Goal: Information Seeking & Learning: Find specific fact

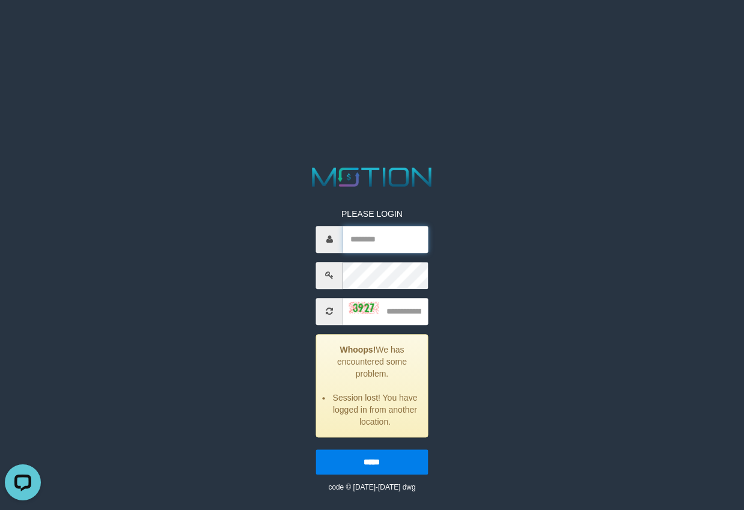
click at [376, 239] on input "text" at bounding box center [385, 239] width 85 height 27
paste input "******"
type input "******"
click at [52, 30] on html "PLEASE LOGIN ****** Whoops! We has encountered some problem. Session lost! You …" at bounding box center [372, 15] width 744 height 30
click at [403, 305] on input "text" at bounding box center [385, 311] width 85 height 27
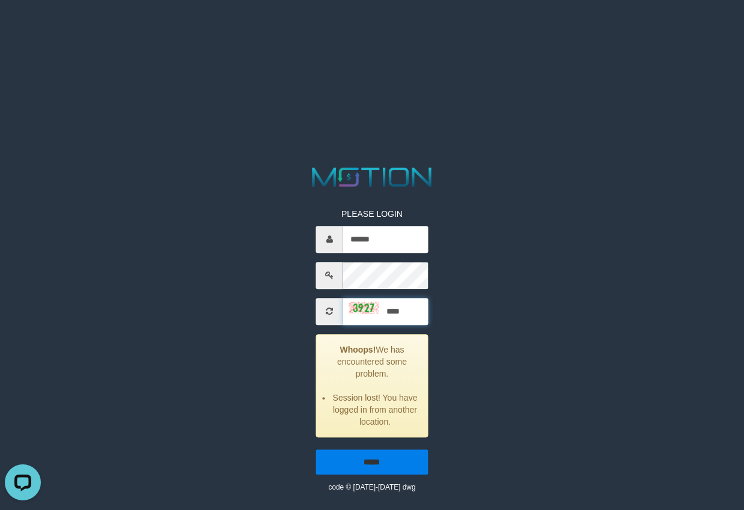
type input "****"
click at [384, 474] on input "*****" at bounding box center [372, 462] width 112 height 25
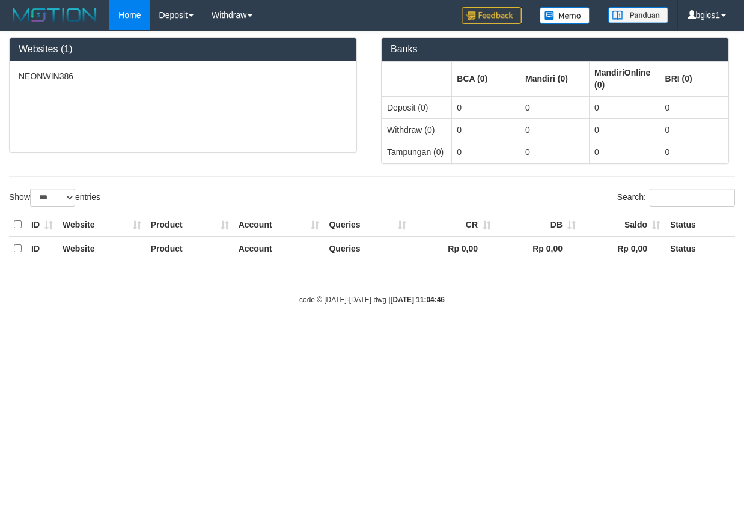
select select "***"
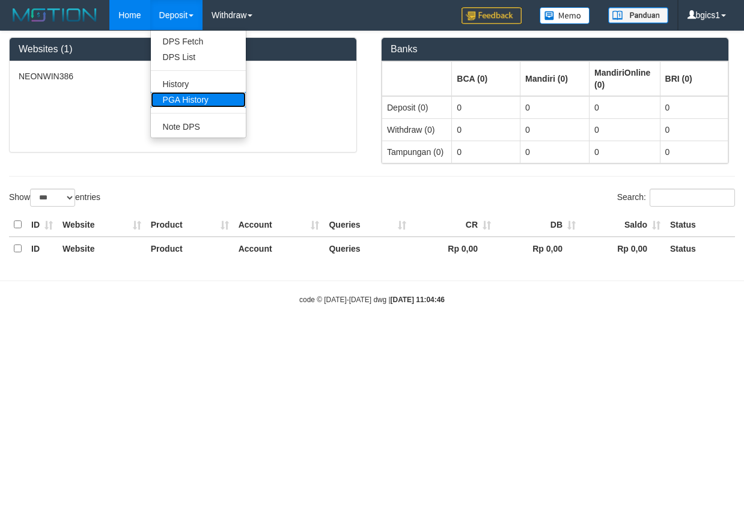
click at [187, 94] on link "PGA History" at bounding box center [198, 100] width 95 height 16
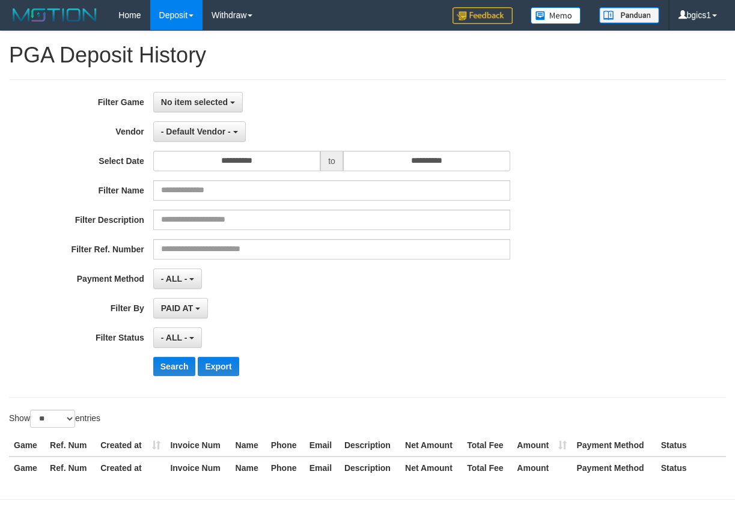
select select
select select "**"
click at [192, 102] on span "No item selected" at bounding box center [194, 102] width 67 height 10
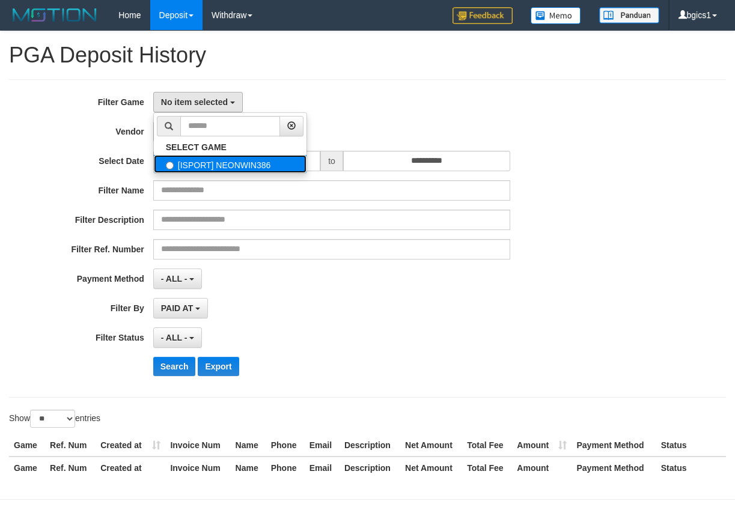
click at [186, 159] on label "[ISPORT] NEONWIN386" at bounding box center [230, 164] width 153 height 18
select select "****"
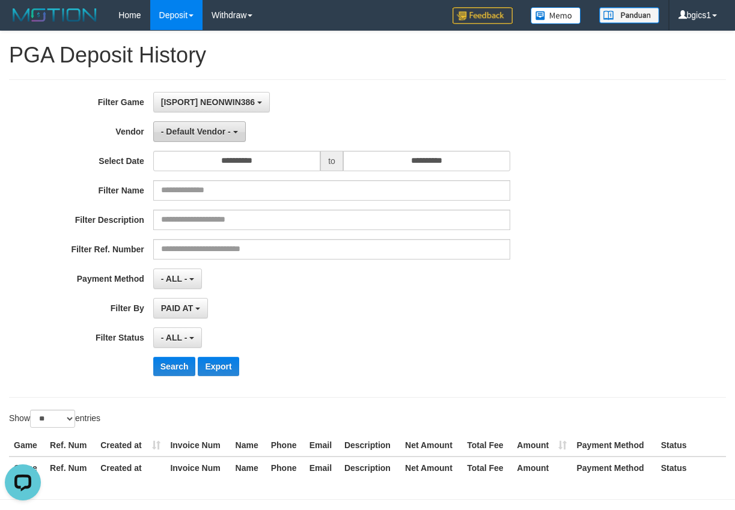
click at [207, 130] on span "- Default Vendor -" at bounding box center [196, 132] width 70 height 10
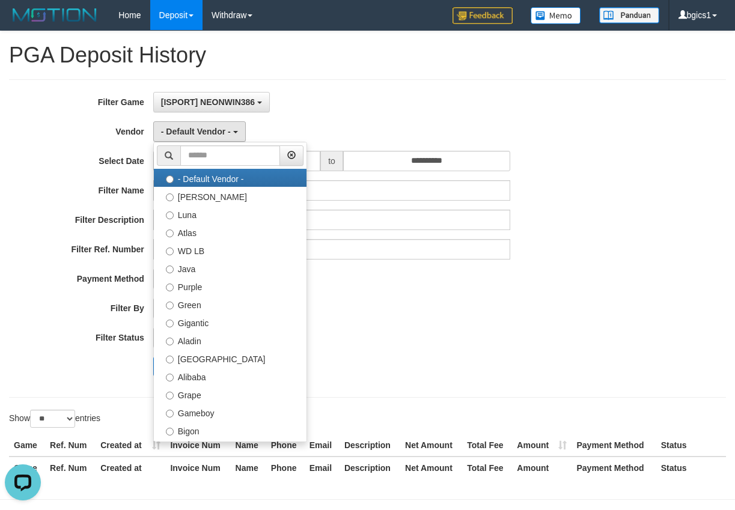
click at [213, 166] on ul "- Default Vendor - Lucy Luna Atlas WD LB Java Purple Green Gigantic Aladin Duba…" at bounding box center [230, 292] width 154 height 300
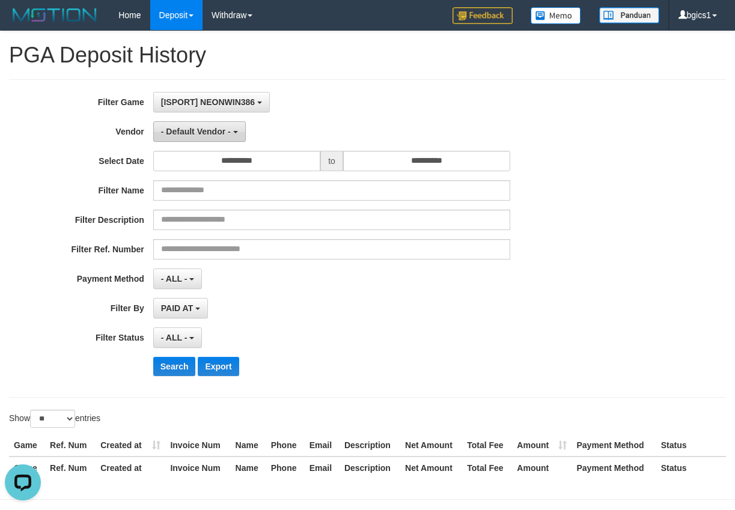
click at [219, 132] on span "- Default Vendor -" at bounding box center [196, 132] width 70 height 10
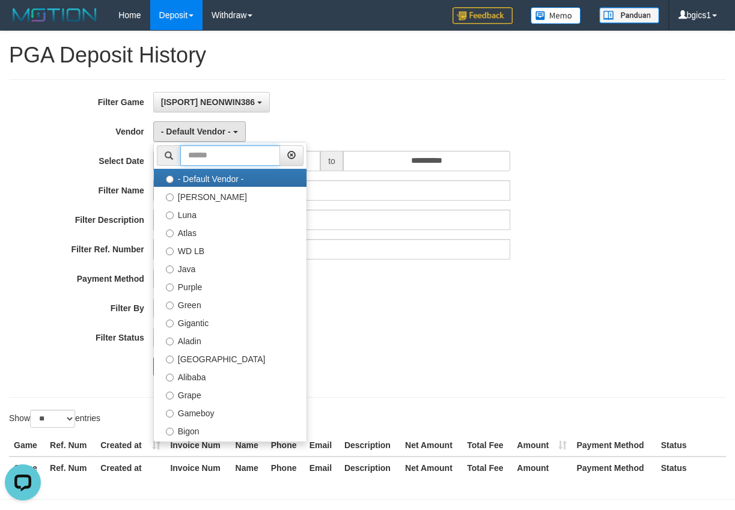
click at [205, 150] on input "text" at bounding box center [230, 155] width 100 height 20
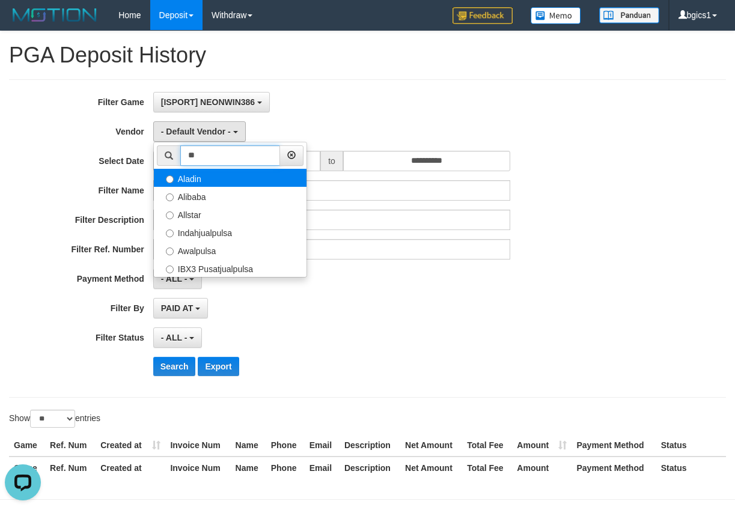
type input "**"
click at [218, 183] on label "Aladin" at bounding box center [230, 178] width 153 height 18
select select "**********"
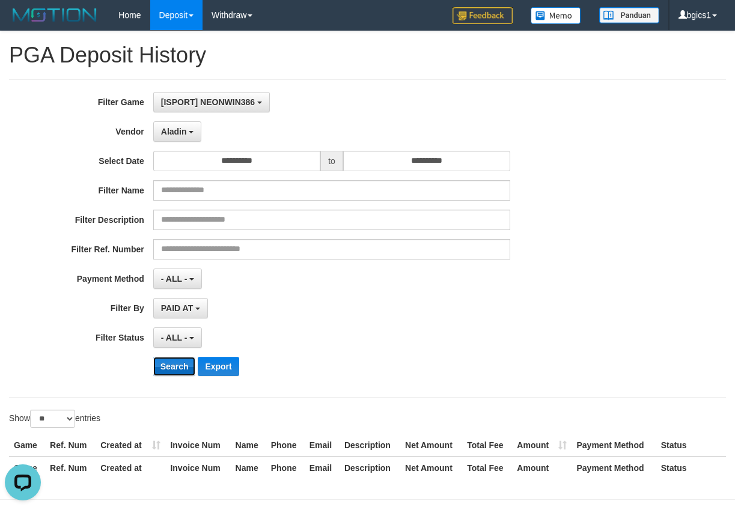
click at [179, 367] on button "Search" at bounding box center [174, 366] width 43 height 19
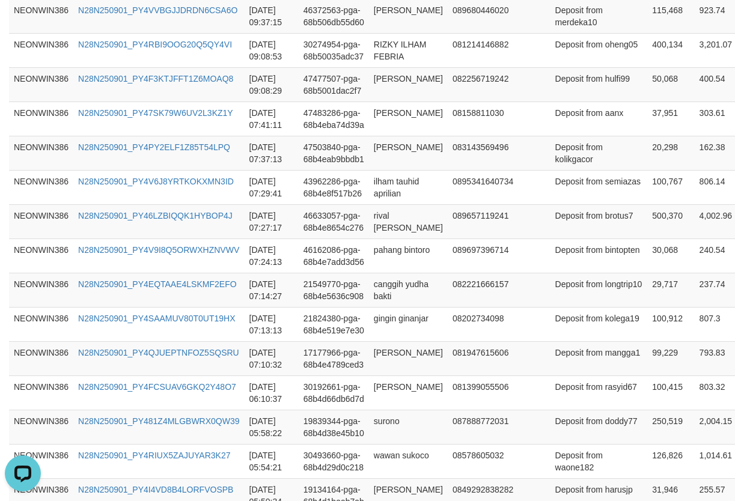
scroll to position [978, 0]
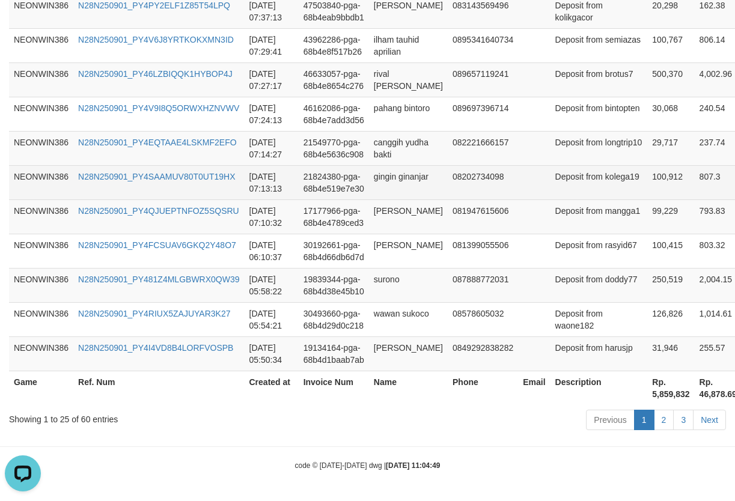
click at [480, 193] on td "08202734098" at bounding box center [483, 182] width 70 height 34
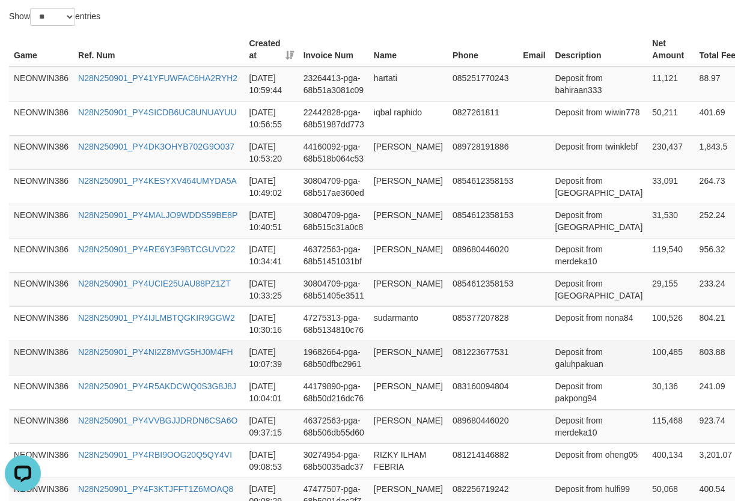
scroll to position [372, 0]
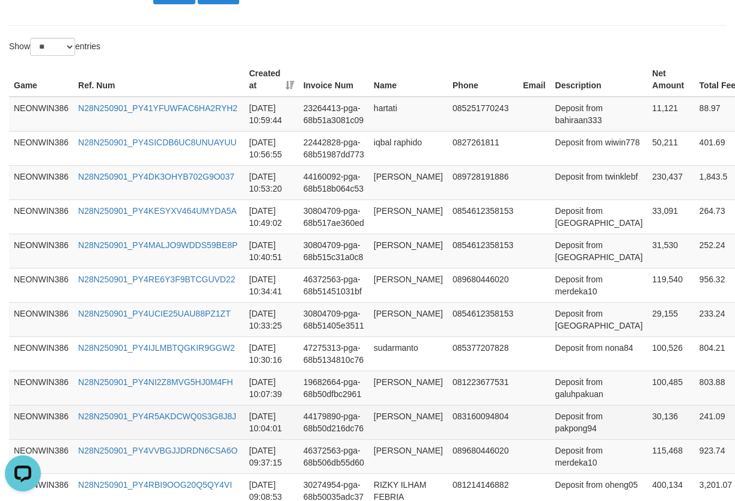
click at [647, 432] on td "30,136" at bounding box center [670, 422] width 47 height 34
copy td "30,136"
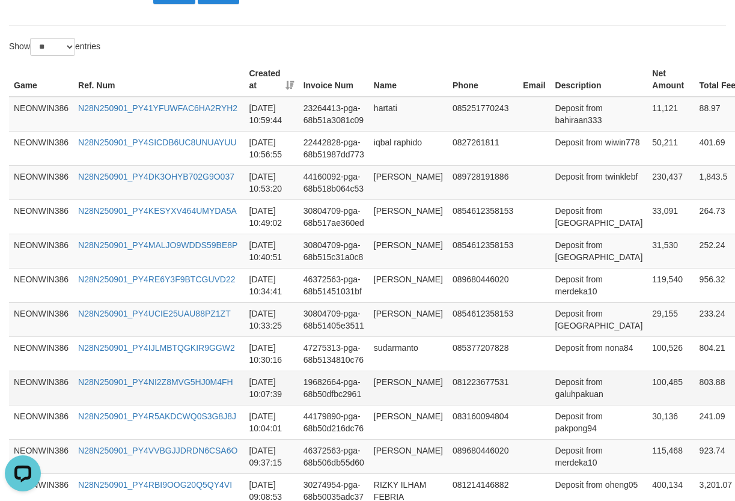
click at [647, 391] on td "100,485" at bounding box center [670, 388] width 47 height 34
copy td "100,485"
click at [647, 391] on td "100,485" at bounding box center [670, 388] width 47 height 34
click at [647, 334] on td "29,155" at bounding box center [670, 319] width 47 height 34
copy td "29,155"
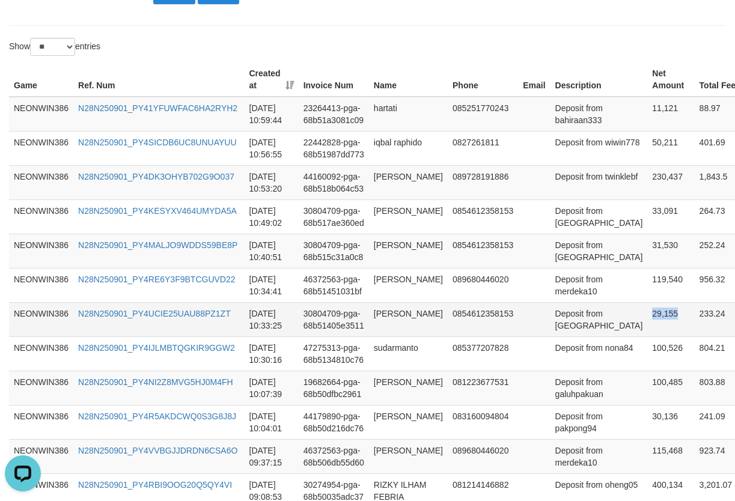
click at [647, 334] on td "29,155" at bounding box center [670, 319] width 47 height 34
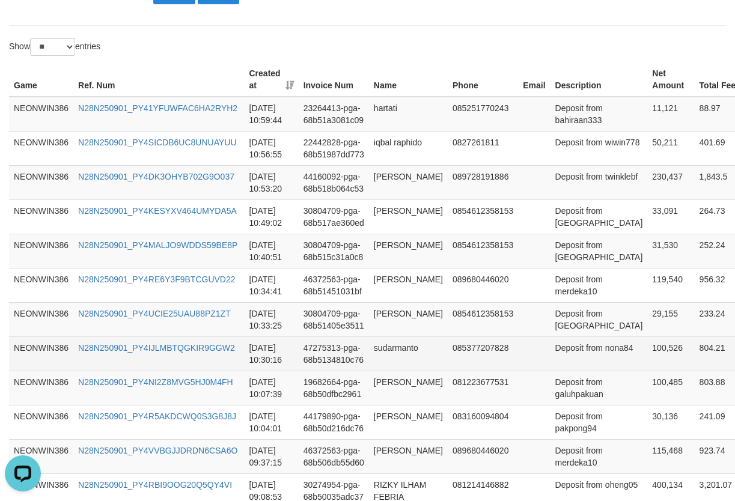
click at [647, 362] on td "100,526" at bounding box center [670, 354] width 47 height 34
copy td "100,526"
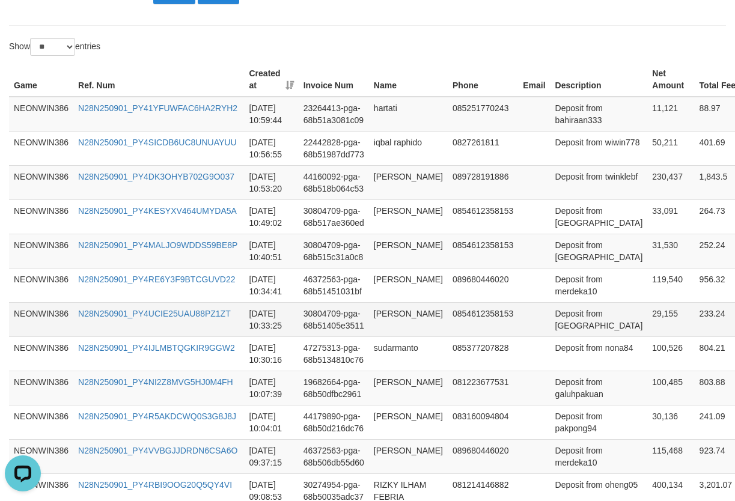
click at [647, 328] on td "29,155" at bounding box center [670, 319] width 47 height 34
click at [647, 315] on td "29,155" at bounding box center [670, 319] width 47 height 34
copy td "29,155"
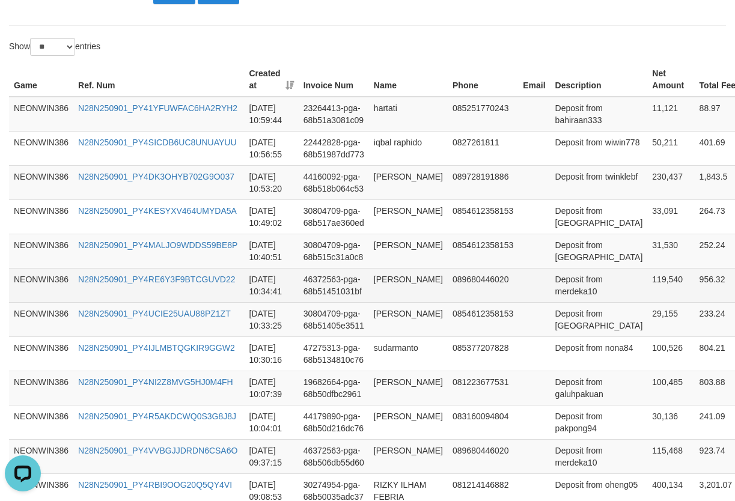
click at [647, 291] on td "119,540" at bounding box center [670, 285] width 47 height 34
copy td "119,540"
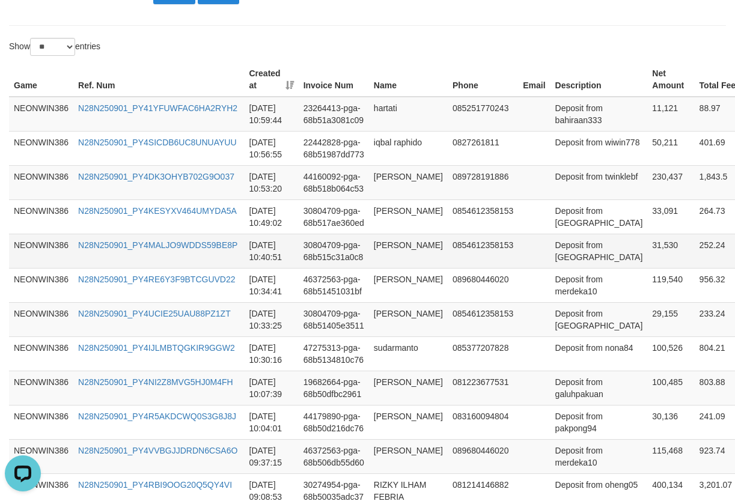
click at [647, 261] on td "31,530" at bounding box center [670, 251] width 47 height 34
copy td "31,530"
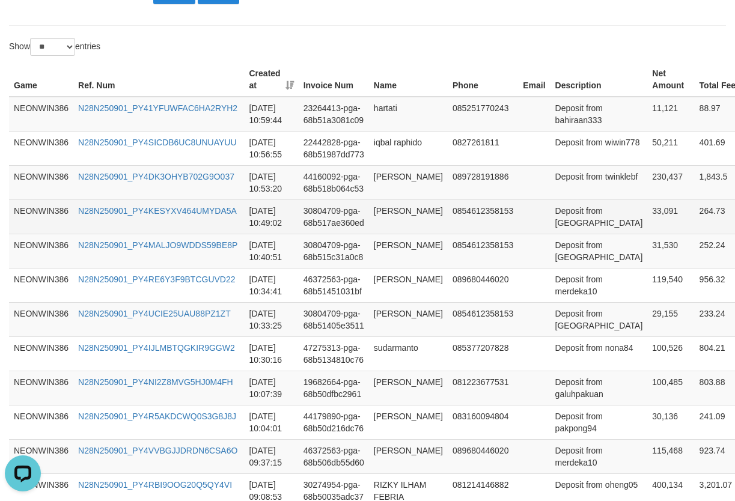
click at [647, 209] on td "33,091" at bounding box center [670, 217] width 47 height 34
copy td "33,091"
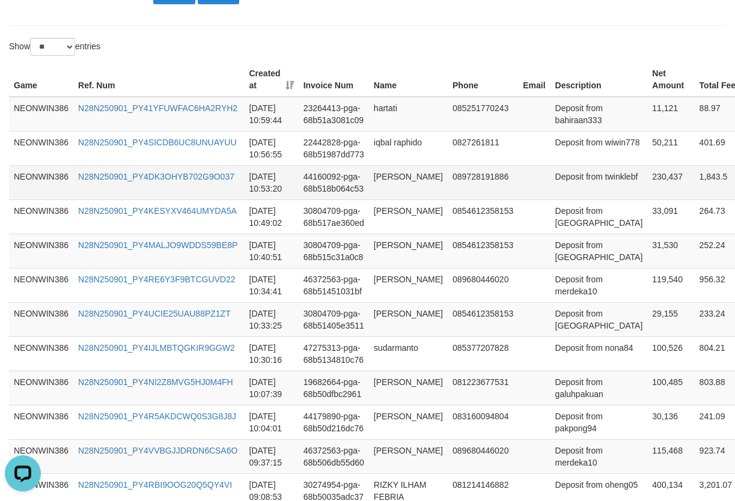
click at [647, 190] on td "230,437" at bounding box center [670, 182] width 47 height 34
copy td "230,437"
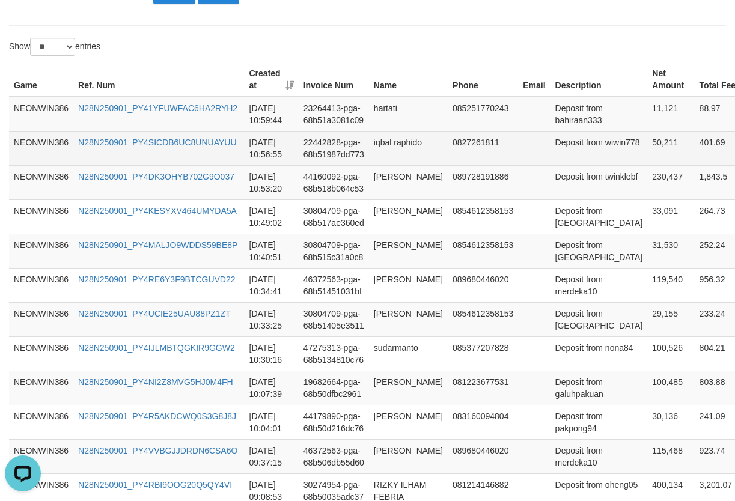
click at [576, 149] on td "Deposit from wiwin778" at bounding box center [598, 148] width 97 height 34
click at [647, 146] on td "50,211" at bounding box center [670, 148] width 47 height 34
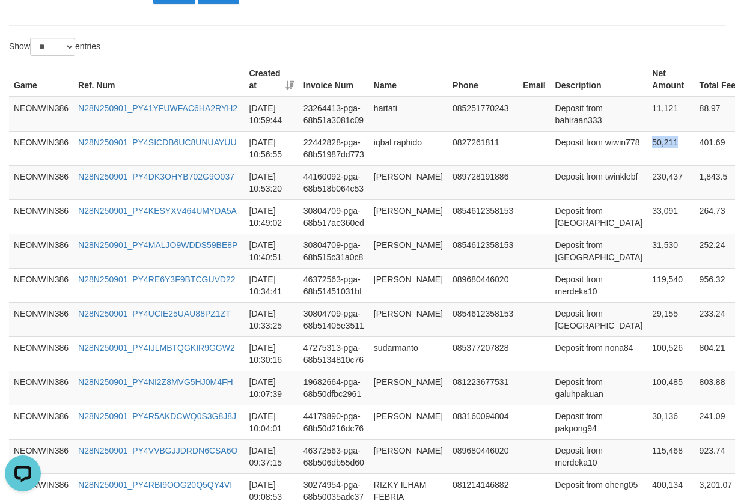
copy td "50,211"
click at [647, 115] on td "11,121" at bounding box center [670, 114] width 47 height 35
click at [393, 119] on td "hartati" at bounding box center [408, 114] width 79 height 35
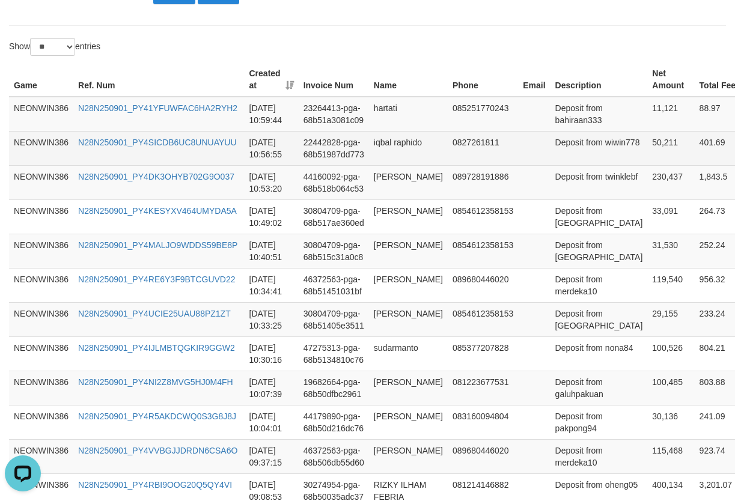
click at [386, 148] on td "iqbal raphido" at bounding box center [408, 148] width 79 height 34
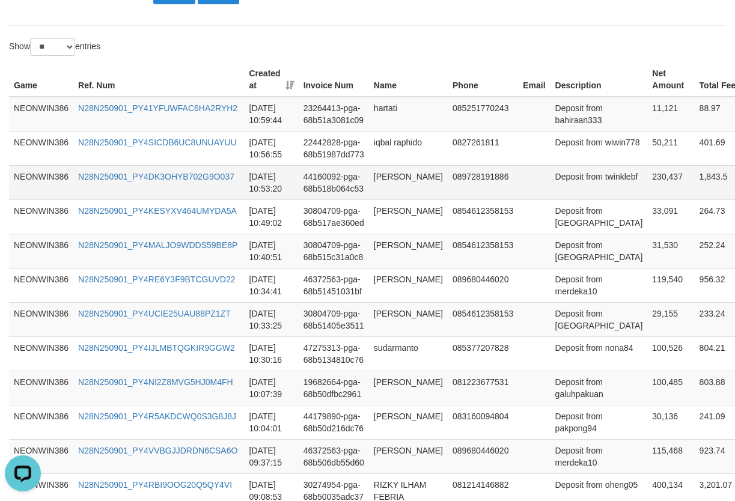
click at [394, 184] on td "satrio aji kusumo" at bounding box center [408, 182] width 79 height 34
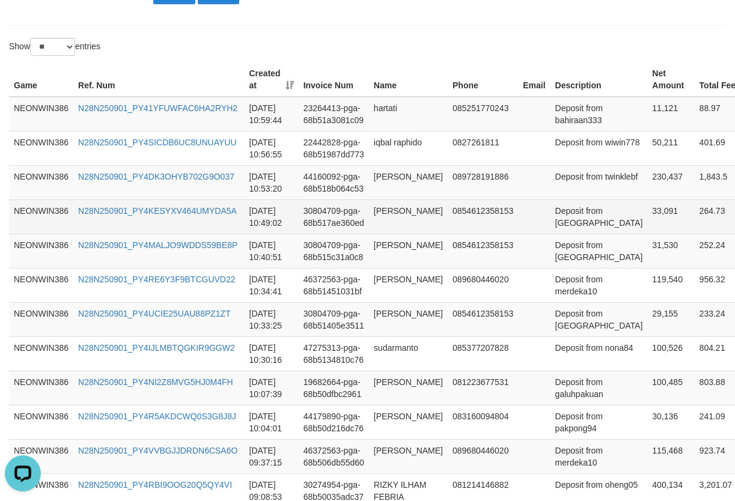
click at [401, 211] on td "muhammad hamizan" at bounding box center [408, 217] width 79 height 34
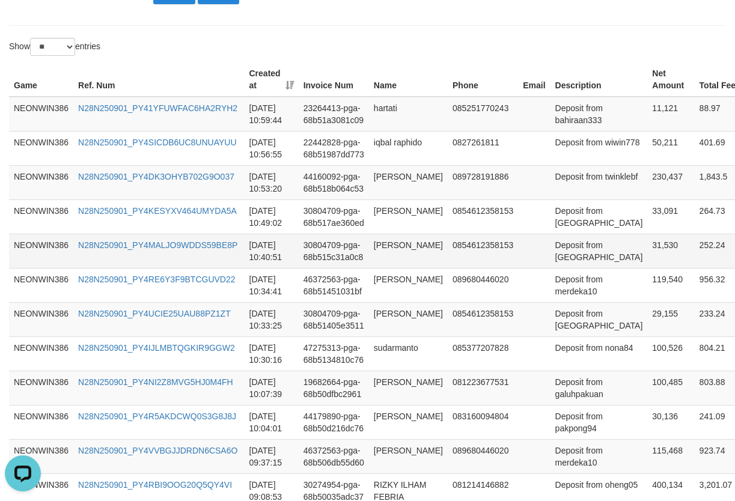
click at [394, 252] on td "muhammad hamizan" at bounding box center [408, 251] width 79 height 34
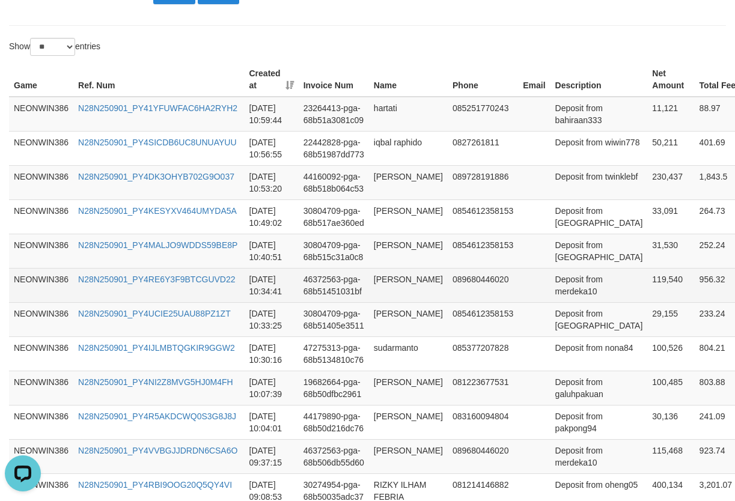
click at [396, 284] on td "irfan setiady" at bounding box center [408, 285] width 79 height 34
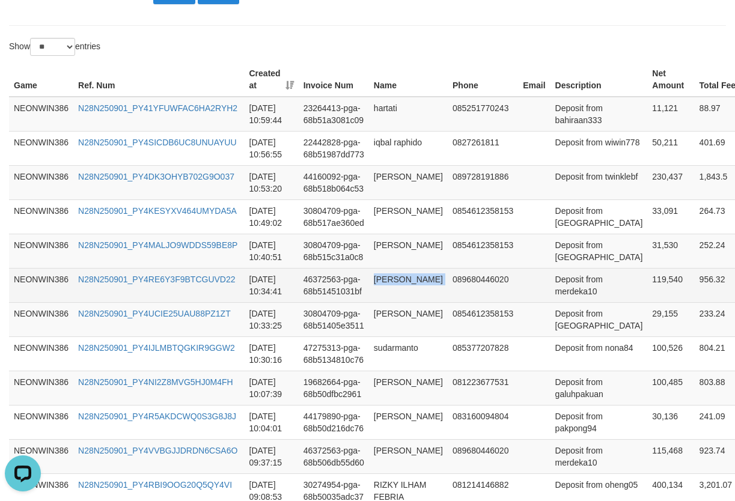
click at [396, 284] on td "irfan setiady" at bounding box center [408, 285] width 79 height 34
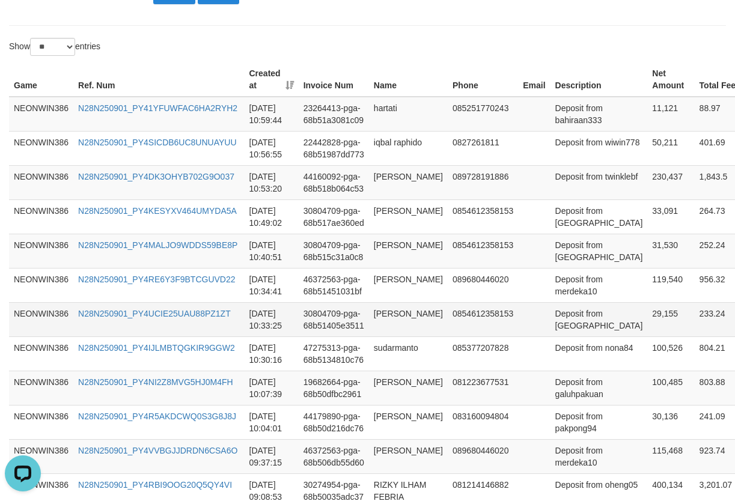
click at [379, 332] on td "muhammad hamizan" at bounding box center [408, 319] width 79 height 34
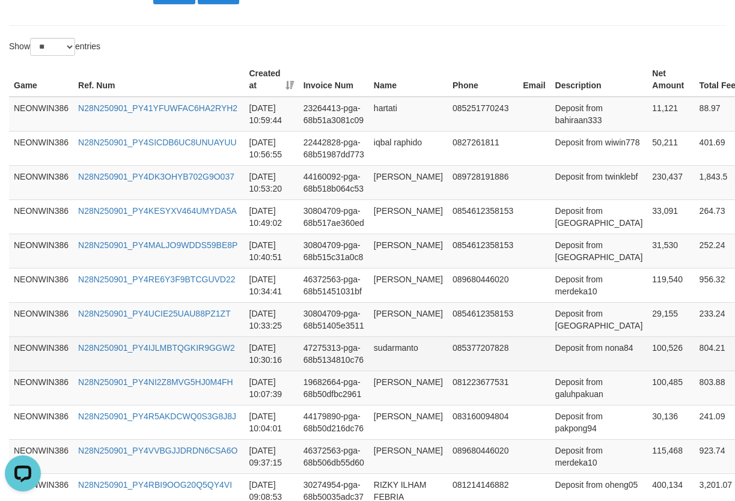
click at [391, 364] on td "sudarmanto" at bounding box center [408, 354] width 79 height 34
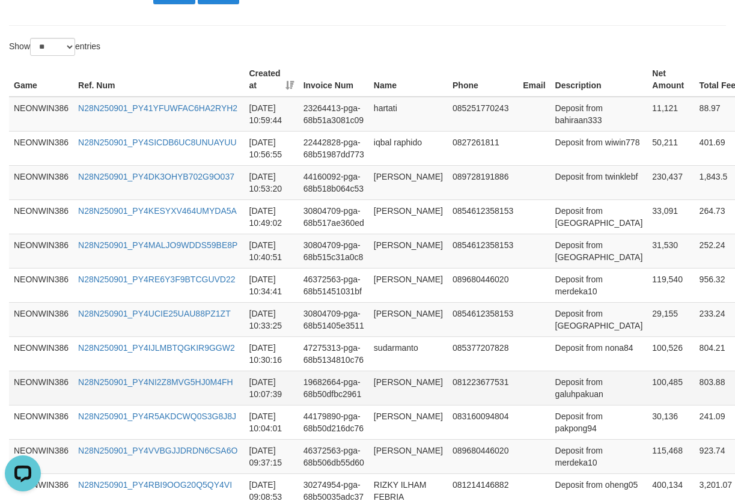
click at [382, 394] on td "hera jumara" at bounding box center [408, 388] width 79 height 34
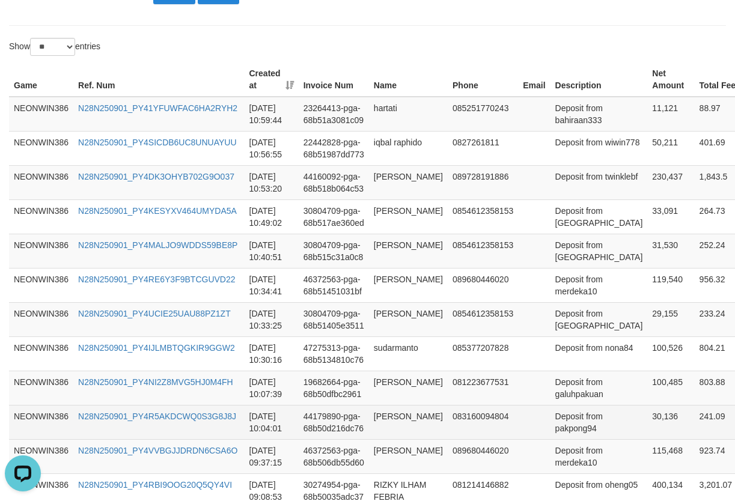
click at [382, 433] on td "moh rifaldi" at bounding box center [408, 422] width 79 height 34
click at [558, 431] on td "Deposit from pakpong94" at bounding box center [598, 422] width 97 height 34
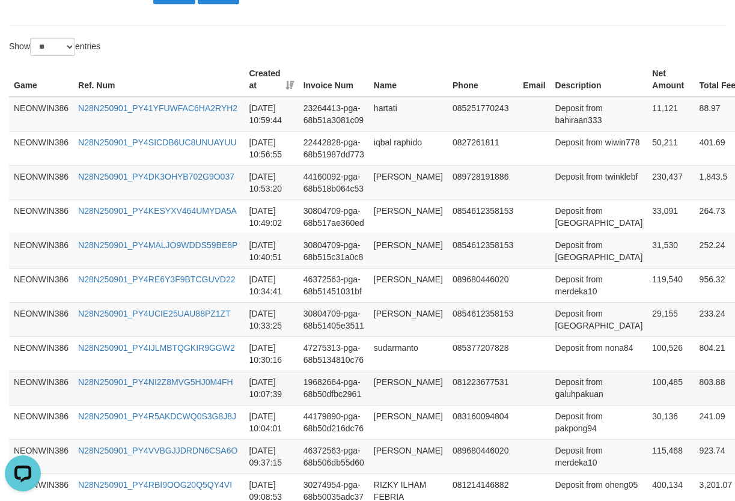
click at [550, 391] on td "Deposit from galuhpakuan" at bounding box center [598, 388] width 97 height 34
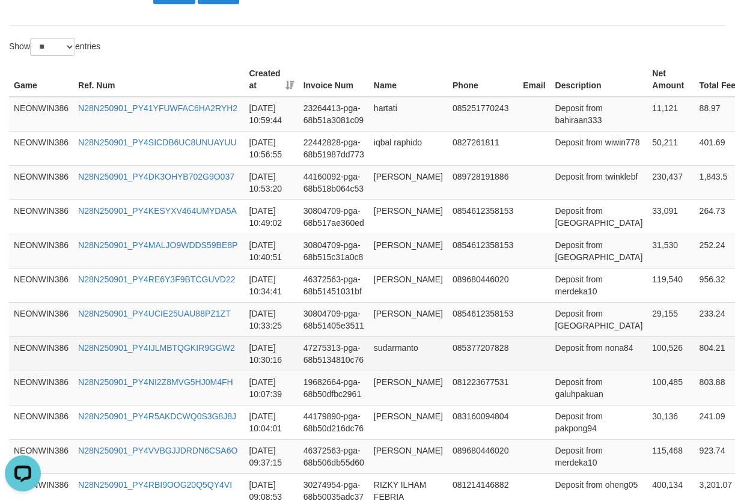
click at [551, 362] on td "Deposit from nona84" at bounding box center [598, 354] width 97 height 34
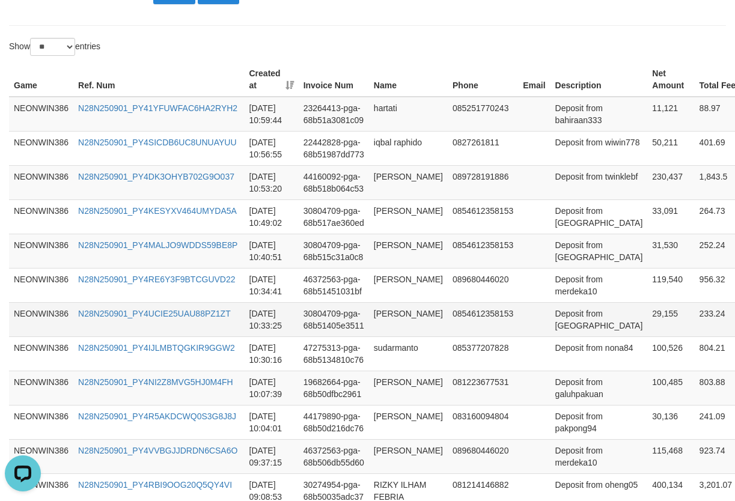
click at [550, 323] on td "Deposit from bagiwdlah" at bounding box center [598, 319] width 97 height 34
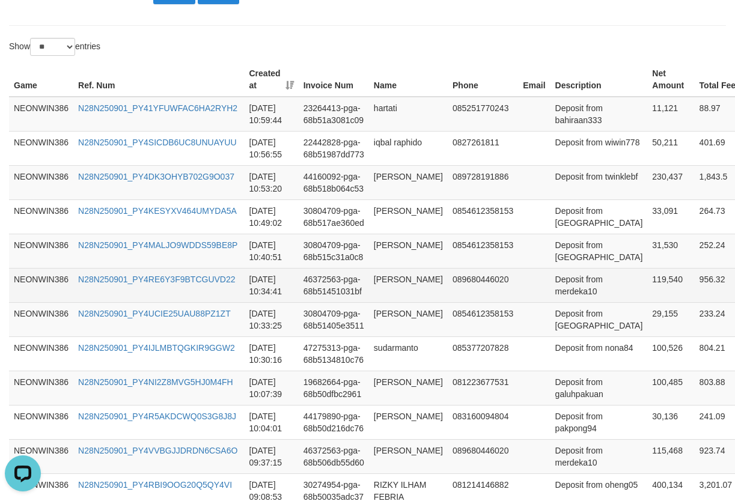
click at [558, 287] on td "Deposit from merdeka10" at bounding box center [598, 285] width 97 height 34
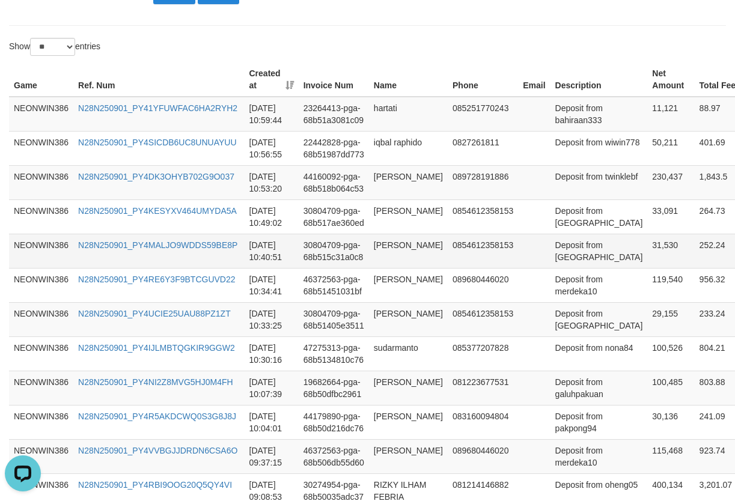
click at [558, 259] on td "Deposit from bagiwdlah" at bounding box center [598, 251] width 97 height 34
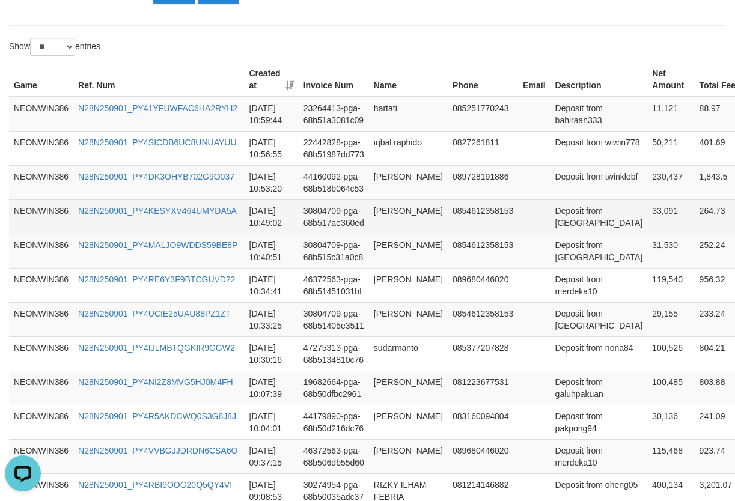
click at [553, 225] on td "Deposit from bagiwdlah" at bounding box center [598, 217] width 97 height 34
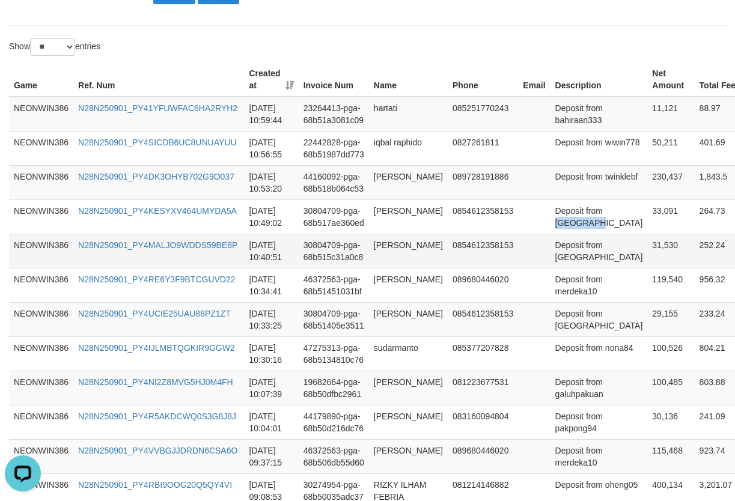
drag, startPoint x: 553, startPoint y: 225, endPoint x: 681, endPoint y: 252, distance: 131.3
click at [553, 225] on td "Deposit from bagiwdlah" at bounding box center [598, 217] width 97 height 34
click at [552, 194] on td "Deposit from twinklebf" at bounding box center [598, 182] width 97 height 34
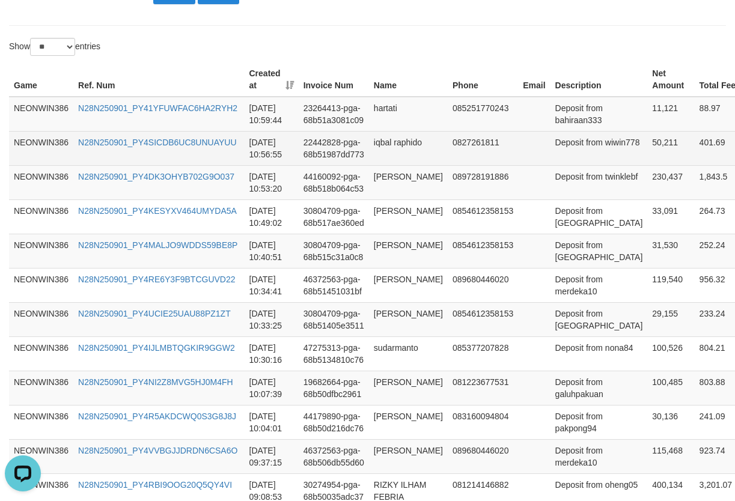
click at [550, 162] on td "Deposit from wiwin778" at bounding box center [598, 148] width 97 height 34
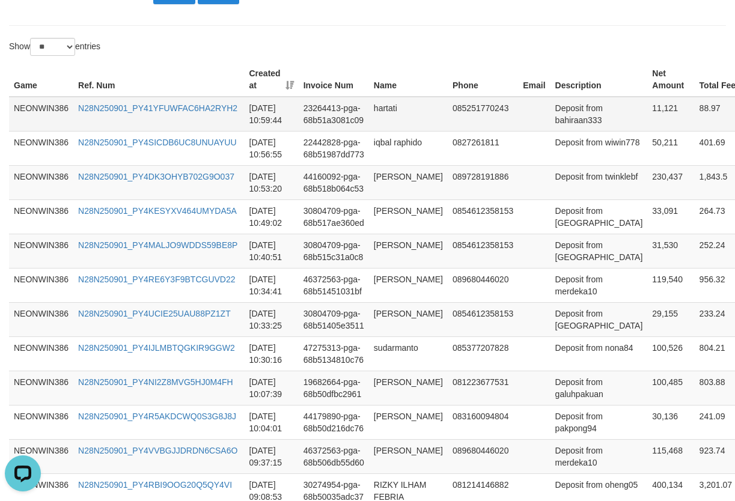
click at [518, 124] on td at bounding box center [534, 114] width 32 height 35
click at [550, 120] on td "Deposit from bahiraan333" at bounding box center [598, 114] width 97 height 35
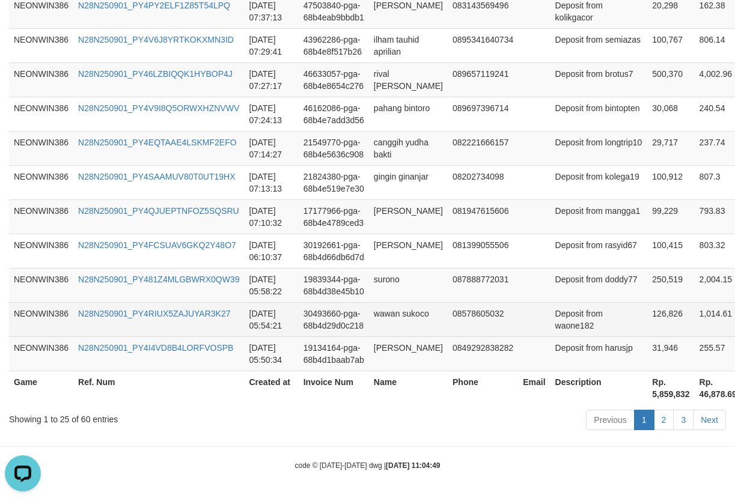
scroll to position [978, 0]
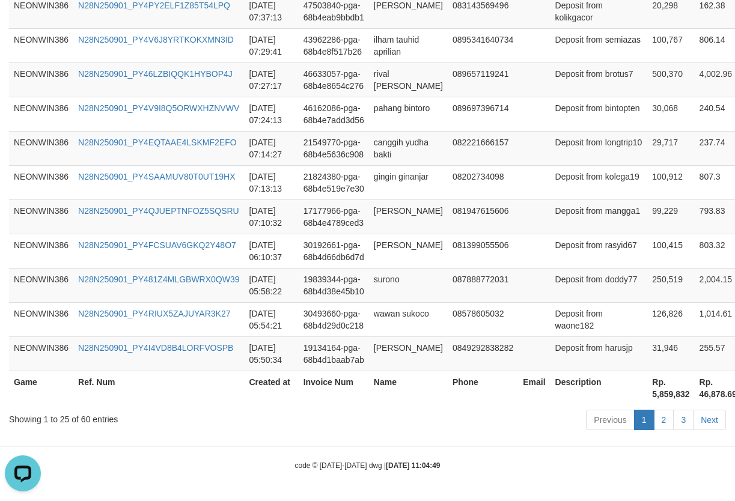
click at [647, 397] on th "Rp. 5,859,832" at bounding box center [670, 388] width 47 height 34
click at [647, 398] on th "Rp. 5,859,832" at bounding box center [670, 388] width 47 height 34
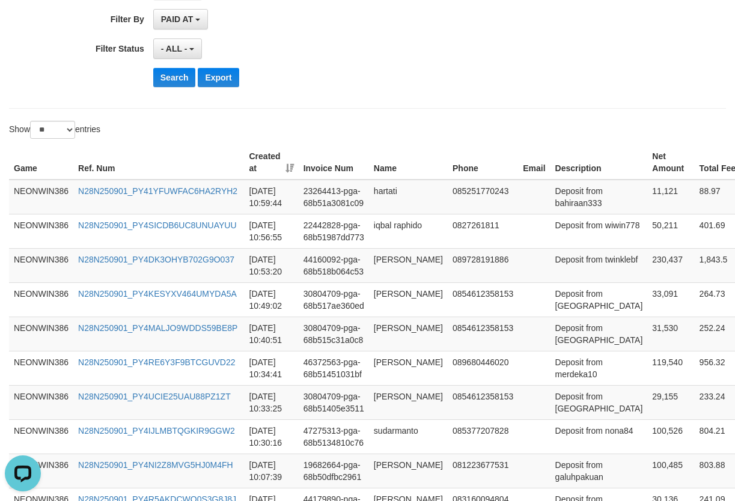
scroll to position [0, 0]
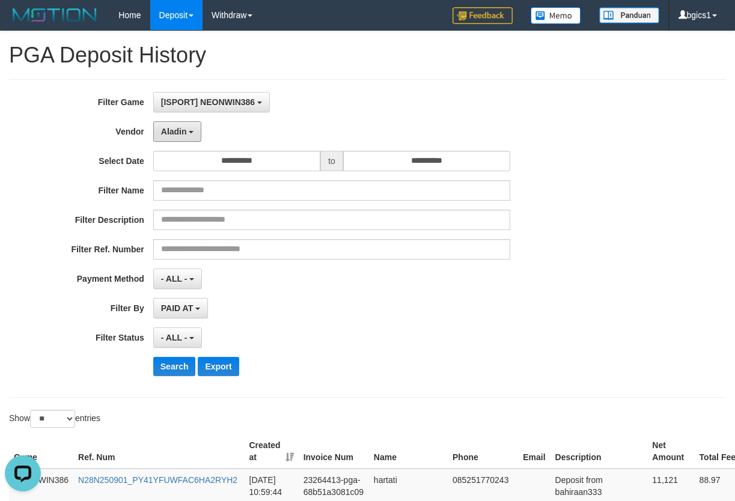
drag, startPoint x: 174, startPoint y: 134, endPoint x: 195, endPoint y: 142, distance: 22.4
click at [174, 134] on span "Aladin" at bounding box center [174, 132] width 26 height 10
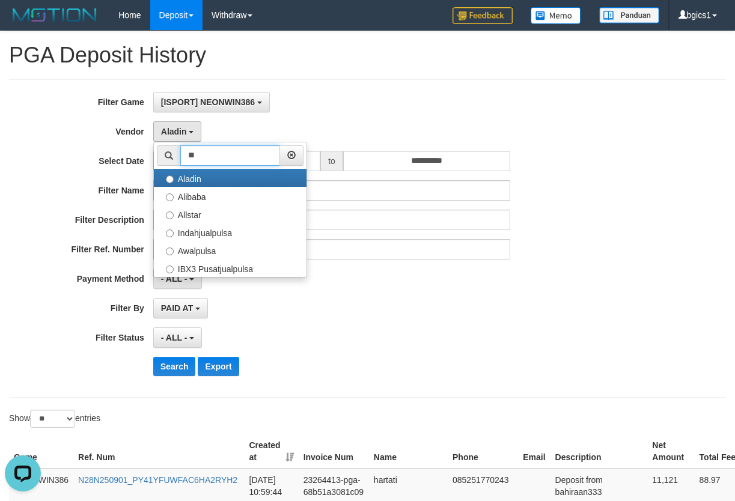
click at [224, 162] on input "**" at bounding box center [230, 155] width 100 height 20
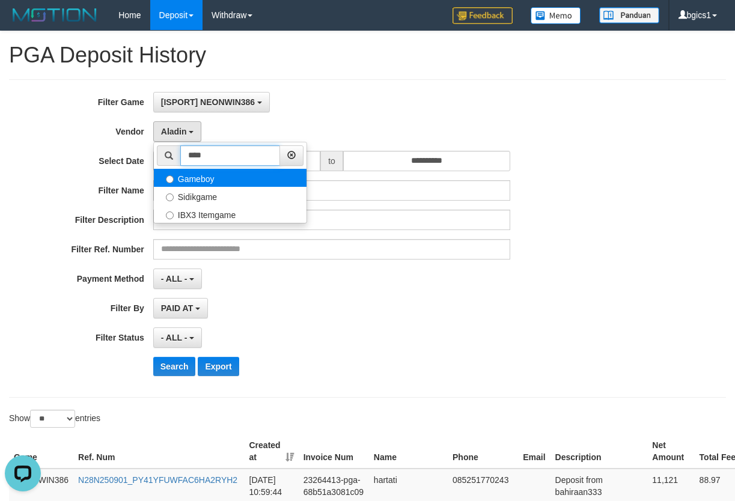
type input "****"
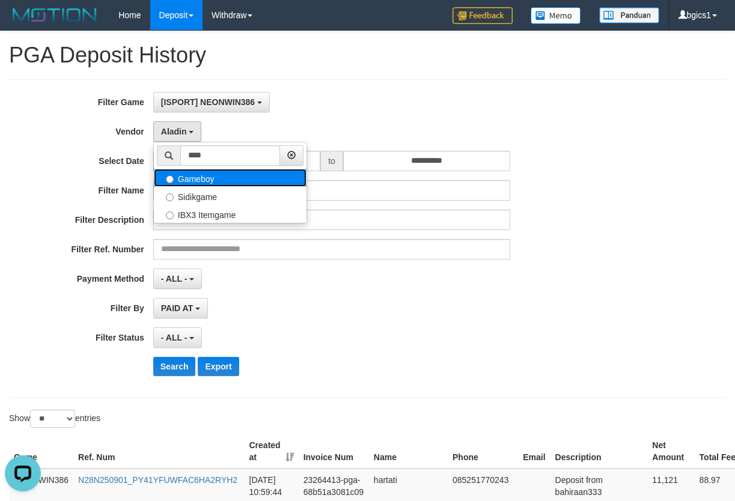
click at [224, 175] on label "Gameboy" at bounding box center [230, 178] width 153 height 18
select select "**********"
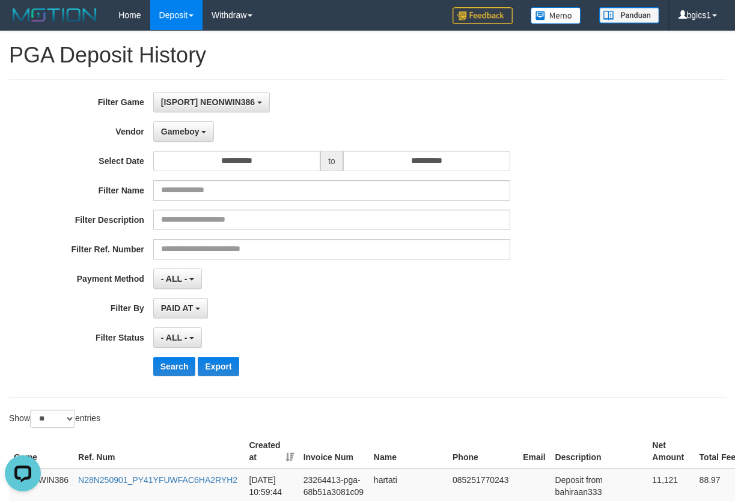
scroll to position [200, 0]
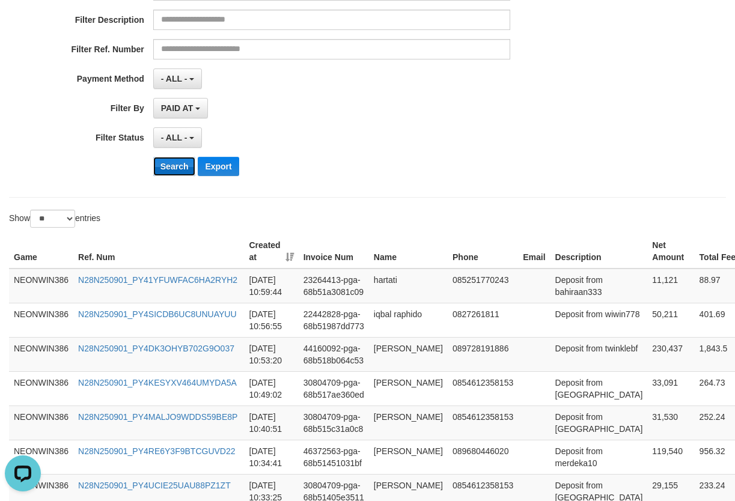
click at [180, 171] on button "Search" at bounding box center [174, 166] width 43 height 19
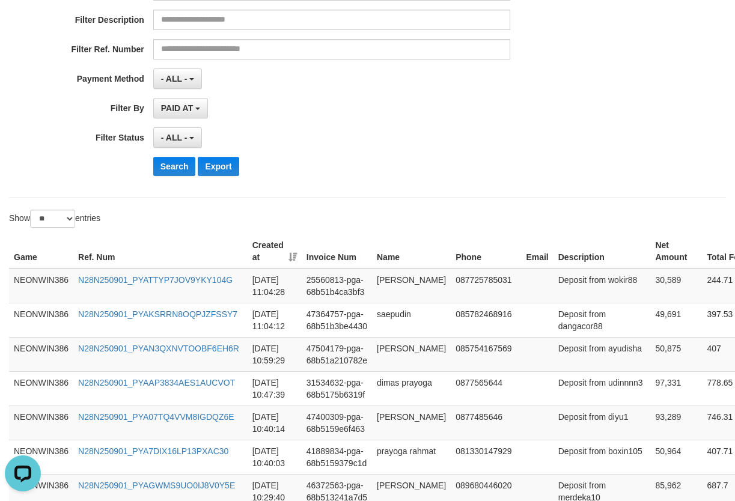
click at [482, 159] on div "Search Export" at bounding box center [382, 166] width 459 height 19
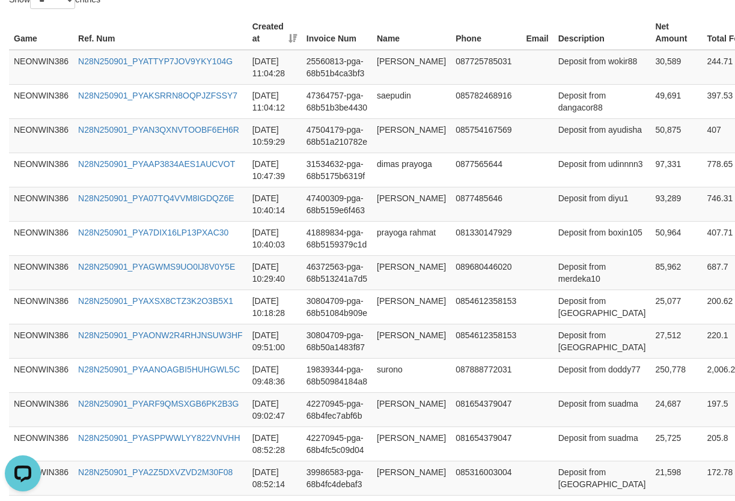
scroll to position [388, 0]
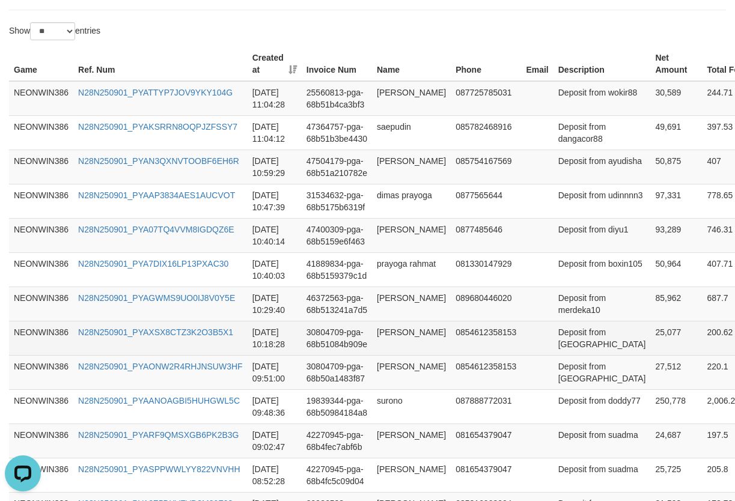
click at [650, 355] on td "25,077" at bounding box center [676, 338] width 52 height 34
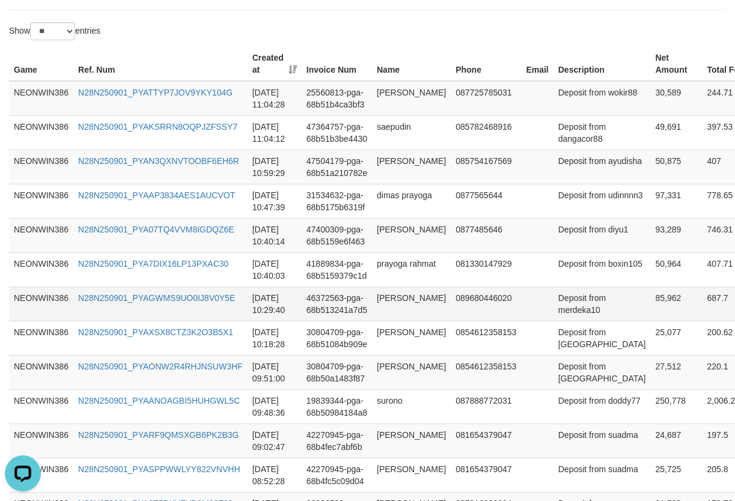
click at [650, 321] on td "85,962" at bounding box center [676, 304] width 52 height 34
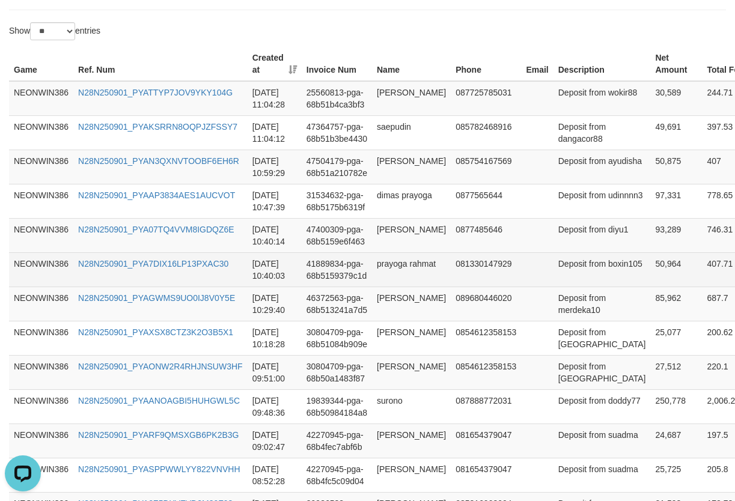
click at [650, 287] on td "50,964" at bounding box center [676, 269] width 52 height 34
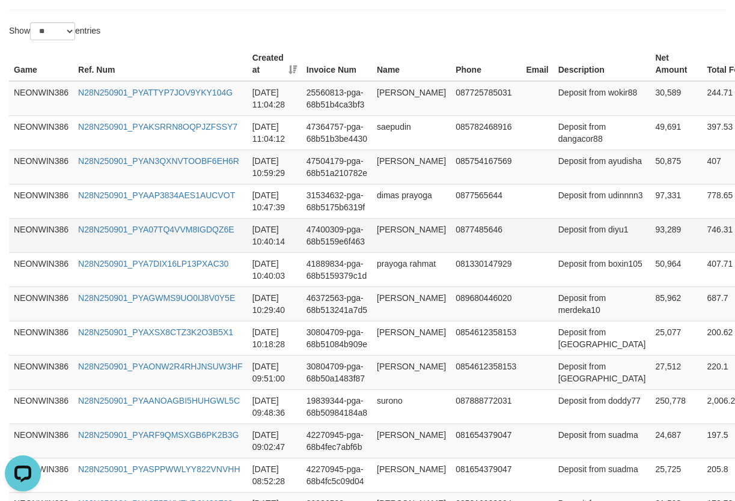
click at [650, 252] on td "93,289" at bounding box center [676, 235] width 52 height 34
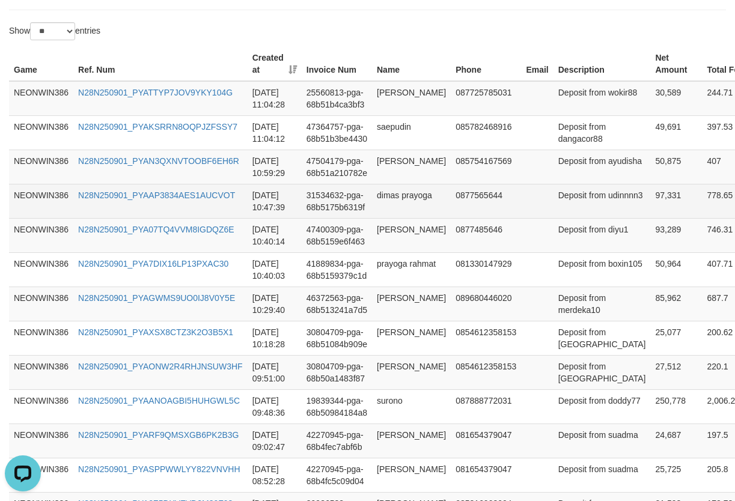
click at [650, 218] on td "97,331" at bounding box center [676, 201] width 52 height 34
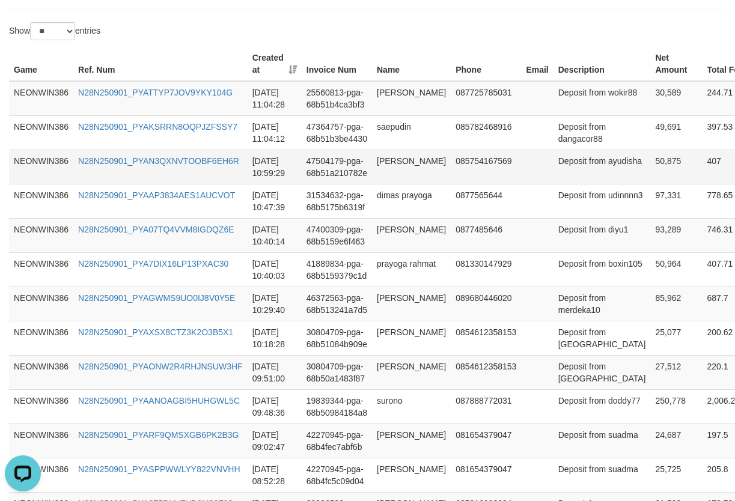
click at [650, 184] on td "50,875" at bounding box center [676, 167] width 52 height 34
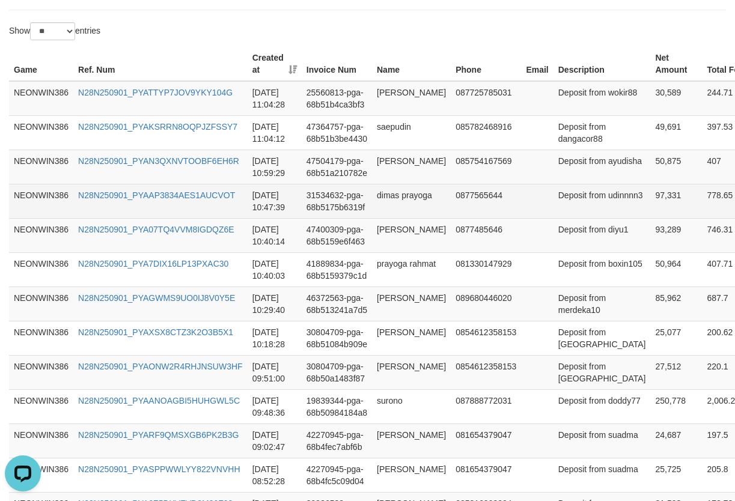
drag, startPoint x: 614, startPoint y: 186, endPoint x: 720, endPoint y: 237, distance: 118.3
click at [650, 184] on td "50,875" at bounding box center [676, 167] width 52 height 34
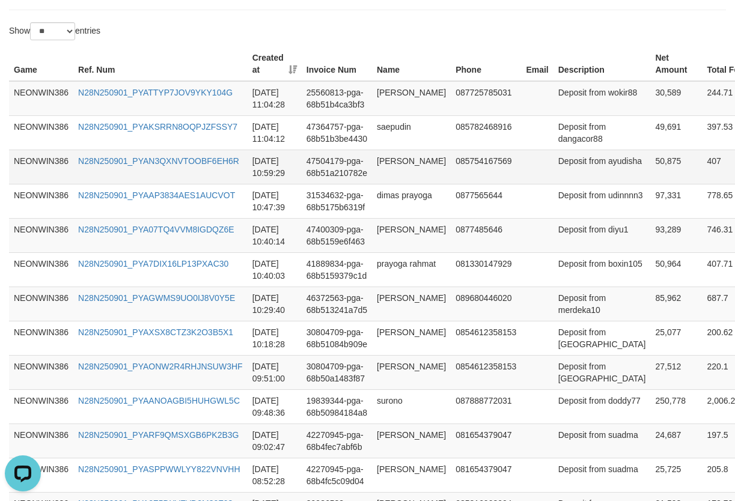
click at [650, 184] on td "50,875" at bounding box center [676, 167] width 52 height 34
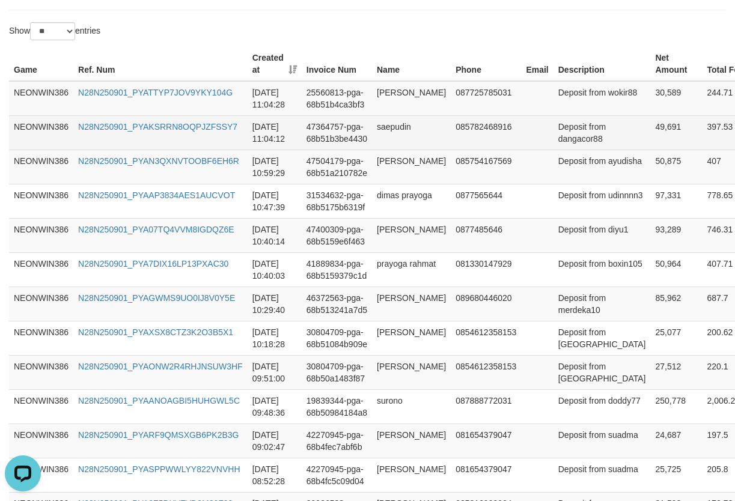
click at [650, 150] on td "49,691" at bounding box center [676, 132] width 52 height 34
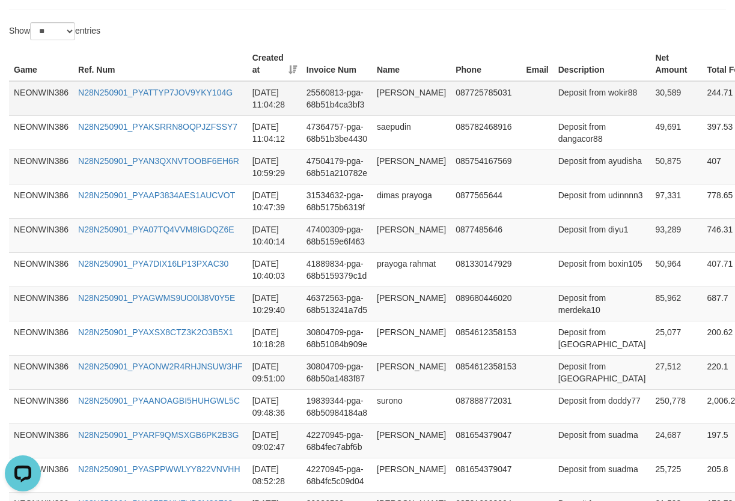
click at [650, 105] on td "30,589" at bounding box center [676, 98] width 52 height 35
click at [387, 107] on td "mohammad ziky najwa" at bounding box center [411, 98] width 79 height 35
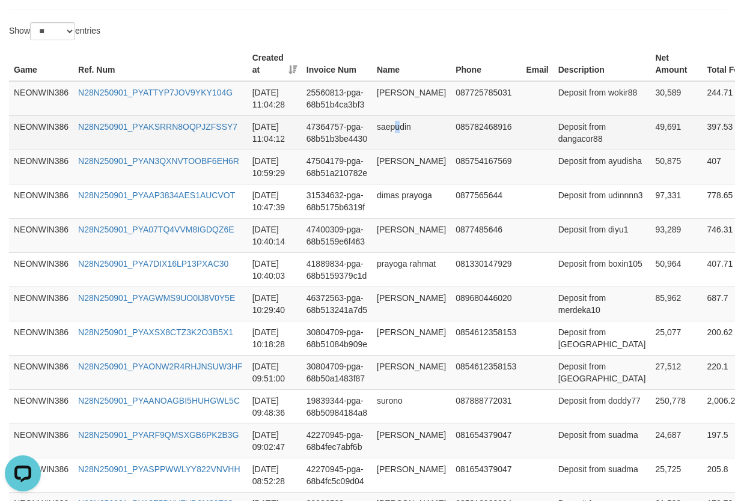
click at [393, 150] on td "saepudin" at bounding box center [411, 132] width 79 height 34
click at [406, 150] on td "saepudin" at bounding box center [411, 132] width 79 height 34
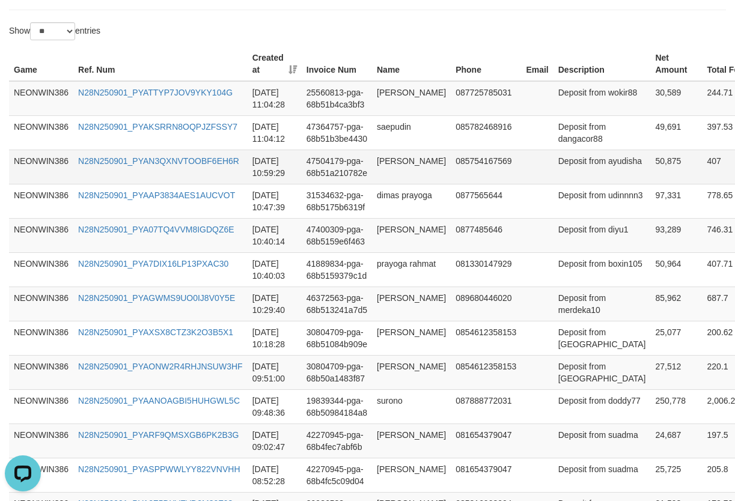
click at [383, 184] on td "nadia sapira" at bounding box center [411, 167] width 79 height 34
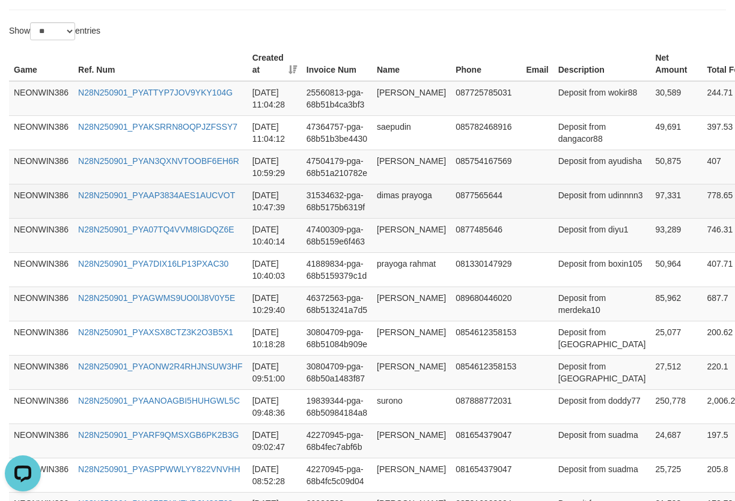
click at [401, 218] on td "dimas prayoga" at bounding box center [411, 201] width 79 height 34
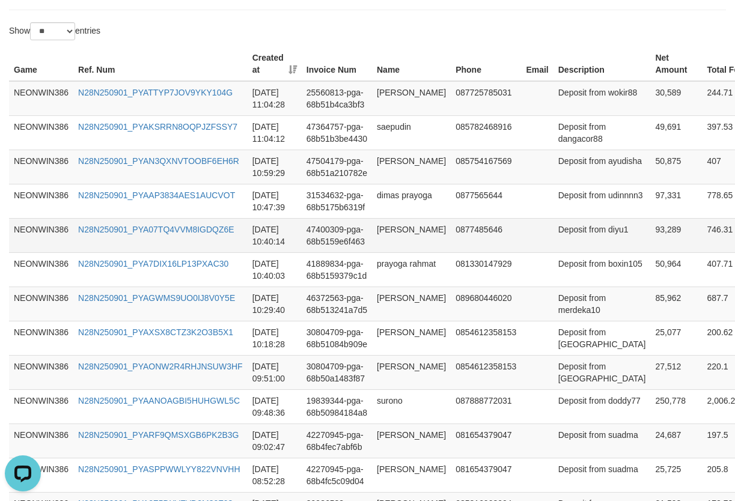
click at [401, 252] on td "ayu yulyanah" at bounding box center [411, 235] width 79 height 34
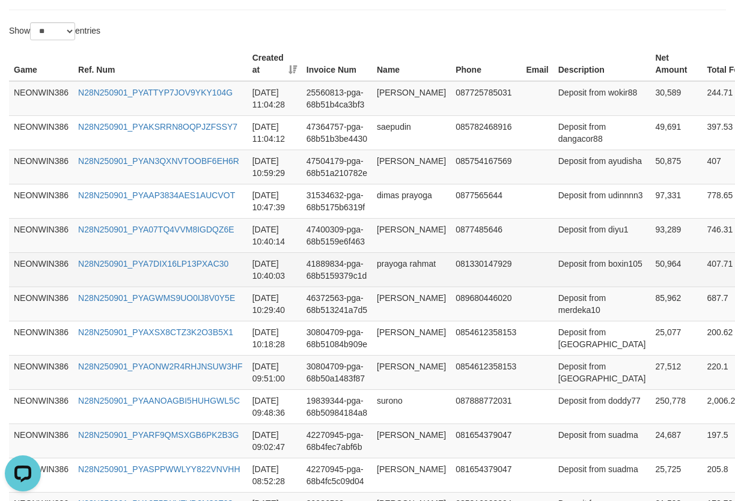
click at [406, 287] on td "prayoga rahmat" at bounding box center [411, 269] width 79 height 34
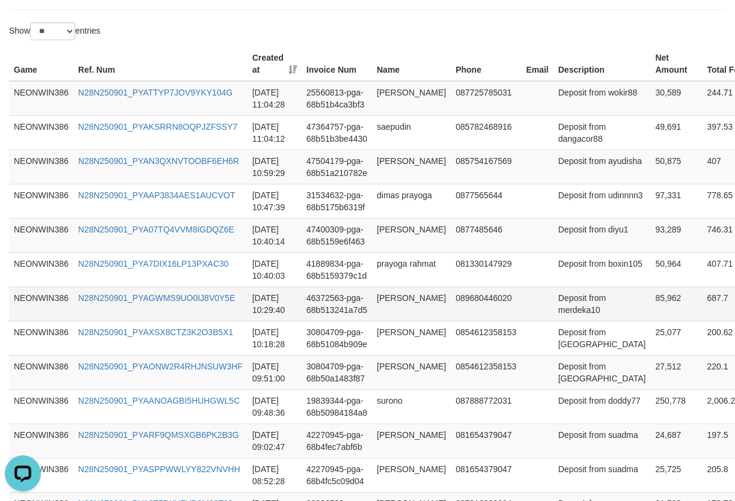
click at [400, 321] on td "irfan setiady" at bounding box center [411, 304] width 79 height 34
click at [399, 321] on td "irfan setiady" at bounding box center [411, 304] width 79 height 34
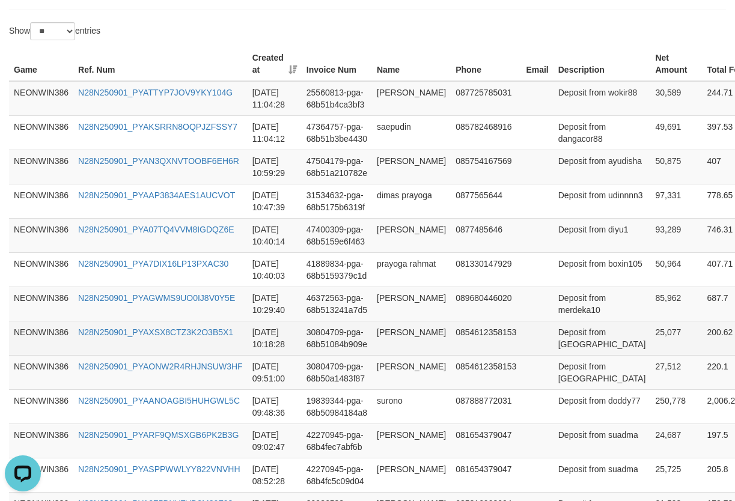
click at [403, 355] on td "muhammad hamizan" at bounding box center [411, 338] width 79 height 34
click at [553, 355] on td "Deposit from bagiwdlah" at bounding box center [601, 338] width 97 height 34
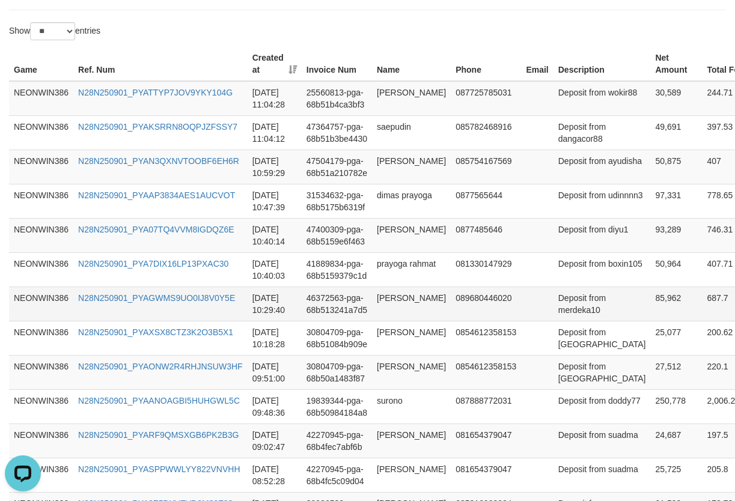
click at [554, 321] on td "Deposit from merdeka10" at bounding box center [601, 304] width 97 height 34
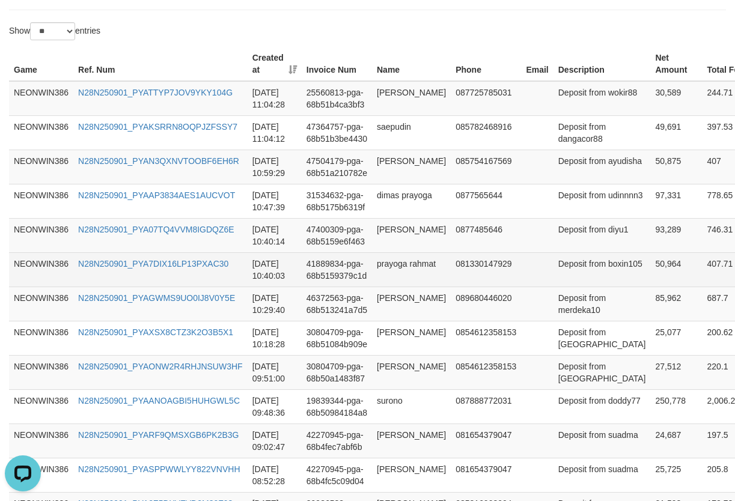
click at [553, 287] on td "Deposit from boxin105" at bounding box center [601, 269] width 97 height 34
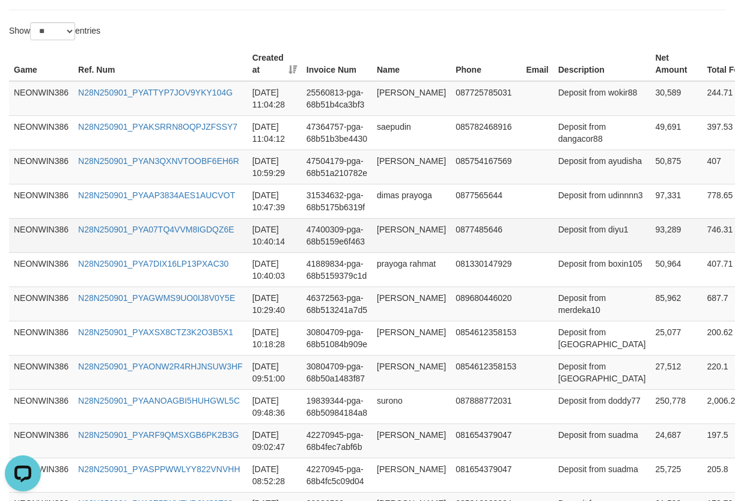
click at [556, 252] on td "Deposit from diyu1" at bounding box center [601, 235] width 97 height 34
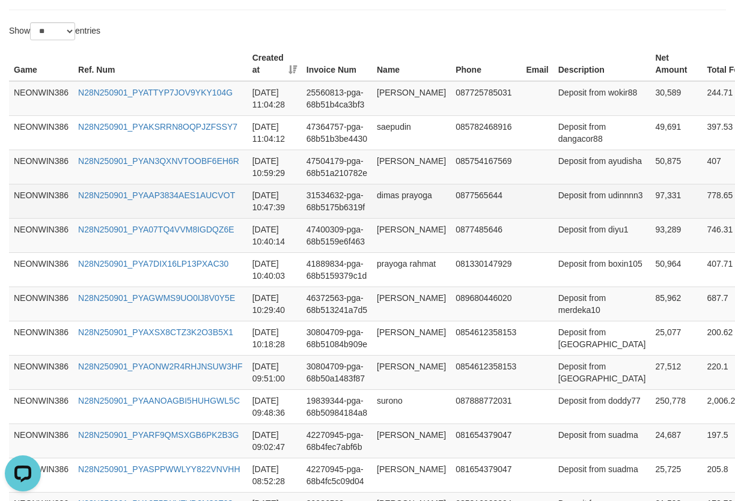
click at [565, 218] on td "Deposit from udinnnn3" at bounding box center [601, 201] width 97 height 34
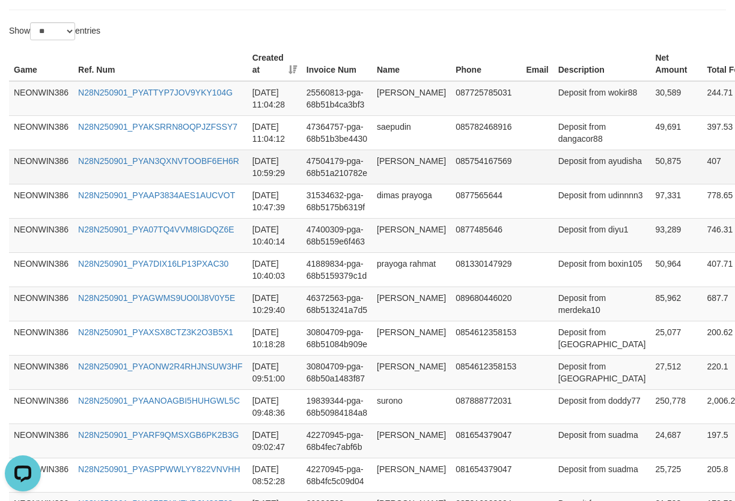
click at [521, 184] on td at bounding box center [537, 167] width 32 height 34
drag, startPoint x: 577, startPoint y: 209, endPoint x: 550, endPoint y: 213, distance: 27.4
click at [575, 184] on td "Deposit from ayudisha" at bounding box center [601, 167] width 97 height 34
click at [553, 184] on td "Deposit from ayudisha" at bounding box center [601, 167] width 97 height 34
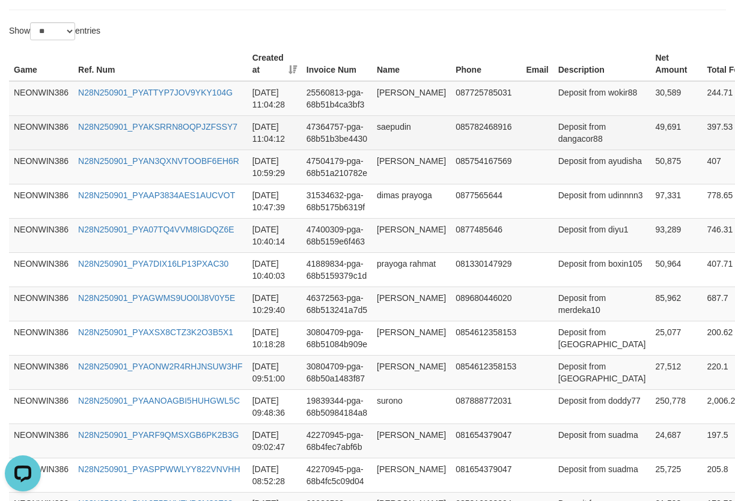
click at [553, 150] on td "Deposit from dangacor88" at bounding box center [601, 132] width 97 height 34
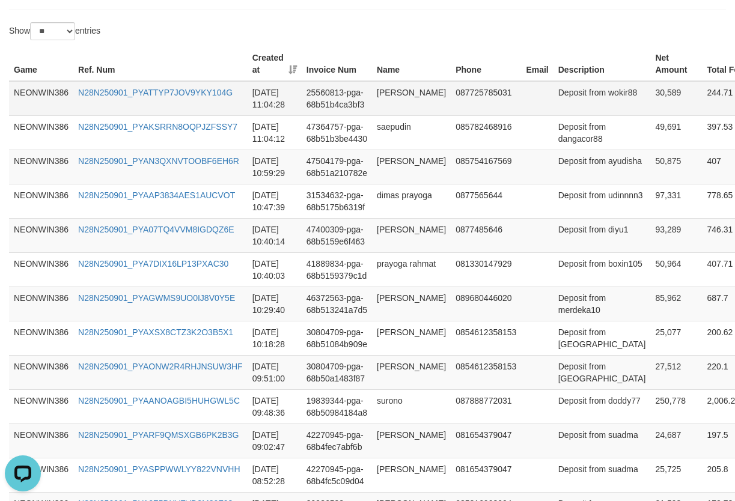
click at [553, 115] on td "Deposit from wokir88" at bounding box center [601, 98] width 97 height 35
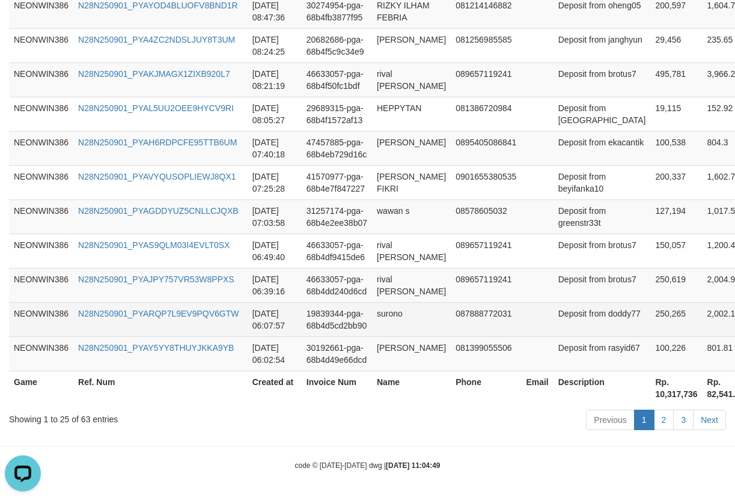
scroll to position [1243, 0]
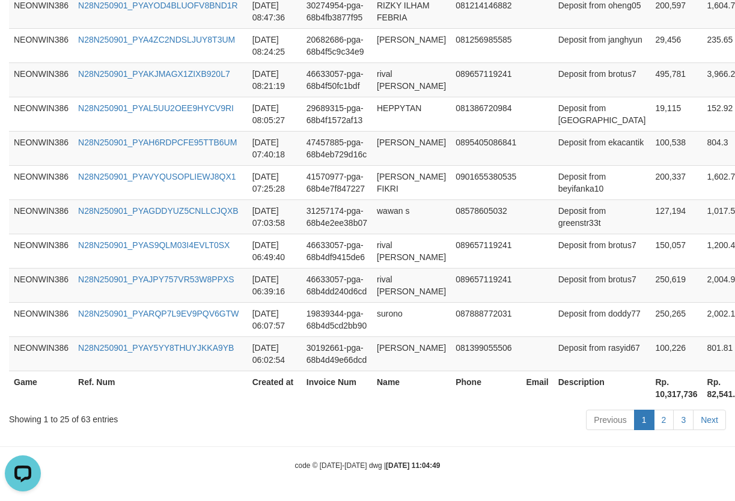
click at [650, 396] on th "Rp. 10,317,736" at bounding box center [676, 388] width 52 height 34
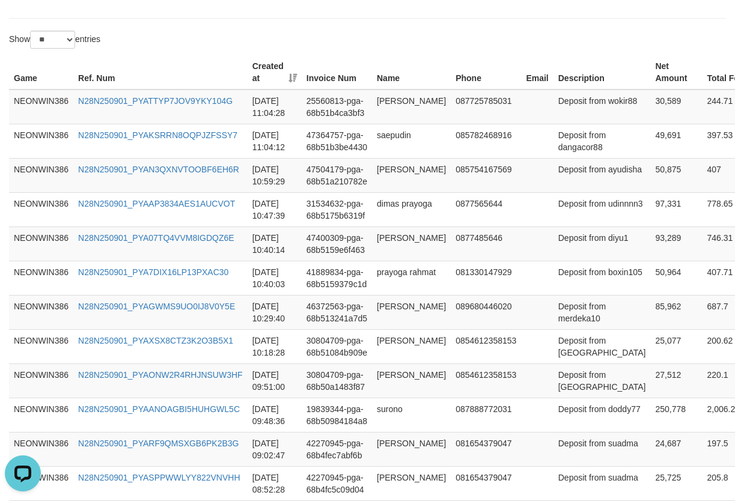
scroll to position [0, 0]
